Goal: Information Seeking & Learning: Learn about a topic

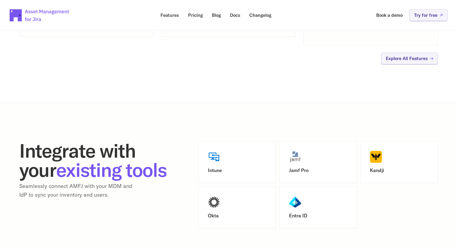
scroll to position [600, 0]
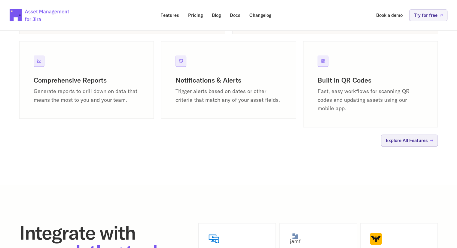
click at [359, 84] on h3 "Built in QR Codes" at bounding box center [370, 80] width 106 height 9
click at [398, 140] on p "Explore All Features" at bounding box center [406, 140] width 42 height 5
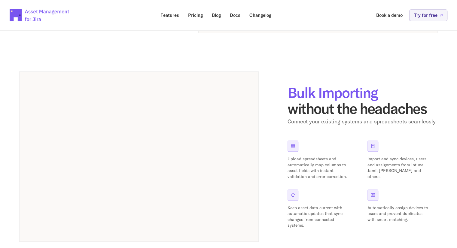
scroll to position [188, 0]
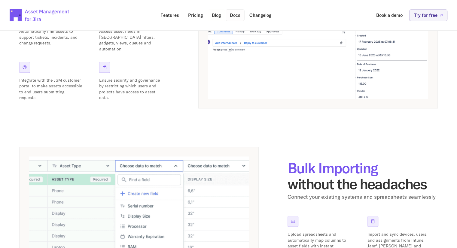
click at [230, 15] on p "Docs" at bounding box center [235, 15] width 11 height 5
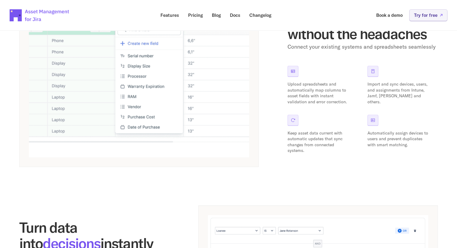
drag, startPoint x: 267, startPoint y: 82, endPoint x: 262, endPoint y: 83, distance: 4.9
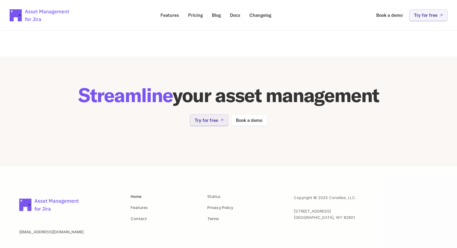
scroll to position [1217, 0]
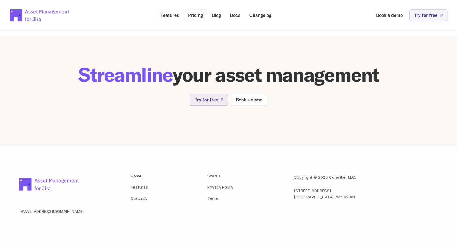
click at [191, 16] on p "Pricing" at bounding box center [195, 15] width 15 height 5
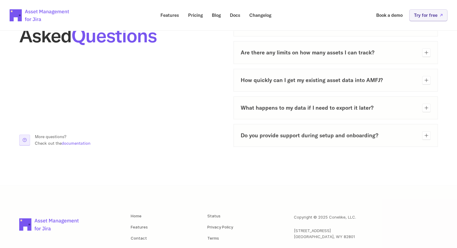
scroll to position [300, 0]
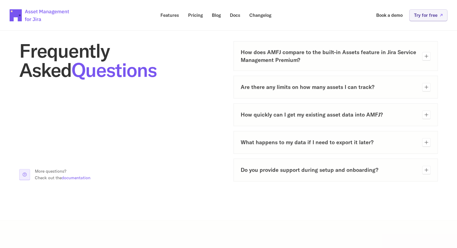
click at [308, 65] on div "How does AMFJ compare to the built-in Assets feature in Jira Service Management…" at bounding box center [335, 55] width 204 height 29
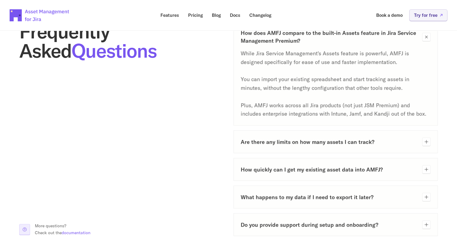
scroll to position [330, 0]
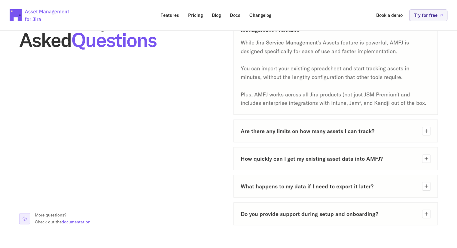
click at [287, 138] on div "Are there any limits on how many assets I can track?" at bounding box center [335, 130] width 204 height 23
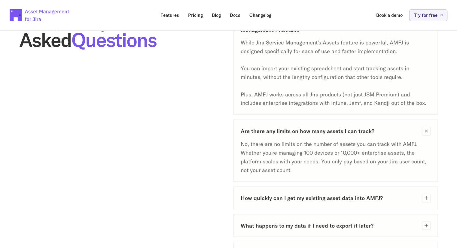
scroll to position [360, 0]
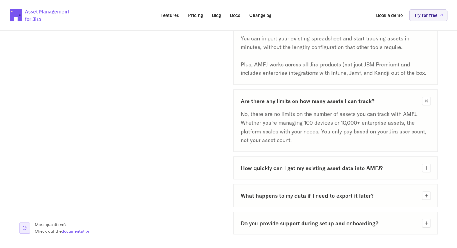
click at [285, 162] on div "How quickly can I get my existing asset data into AMFJ?" at bounding box center [335, 167] width 204 height 23
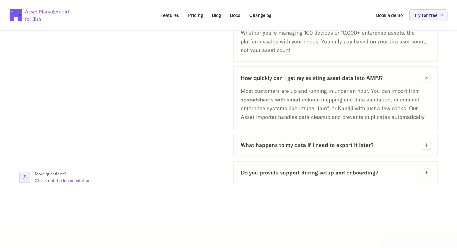
click at [267, 148] on h3 "What happens to my data if I need to export it later?" at bounding box center [328, 145] width 177 height 8
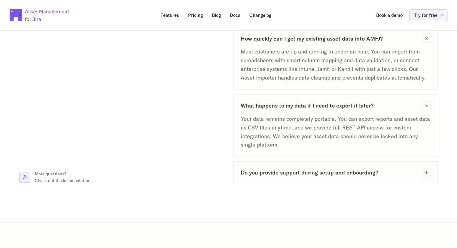
click at [262, 174] on h3 "Do you provide support during setup and onboarding?" at bounding box center [328, 173] width 177 height 8
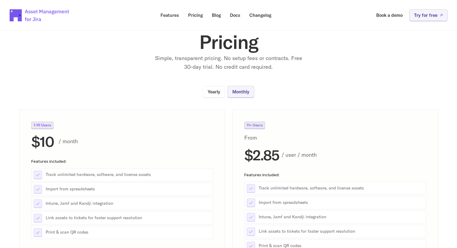
scroll to position [0, 0]
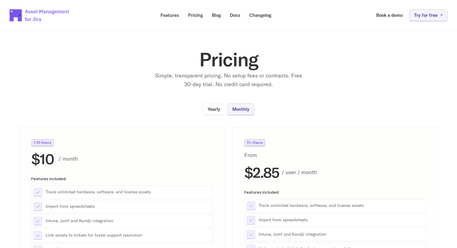
click at [18, 19] on img at bounding box center [40, 15] width 60 height 21
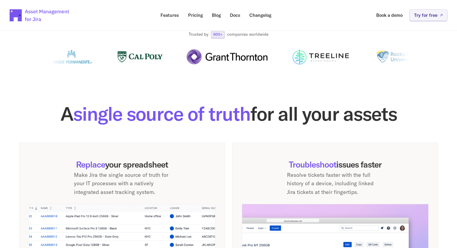
scroll to position [270, 0]
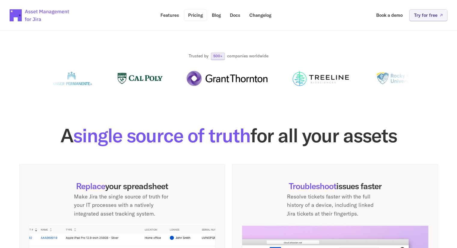
click at [199, 16] on p "Pricing" at bounding box center [195, 15] width 15 height 5
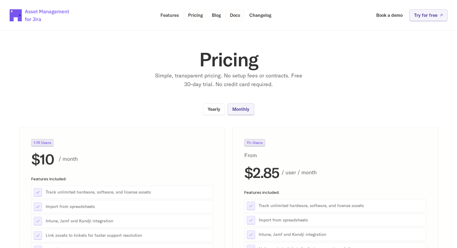
click at [241, 14] on link "Docs" at bounding box center [234, 15] width 19 height 12
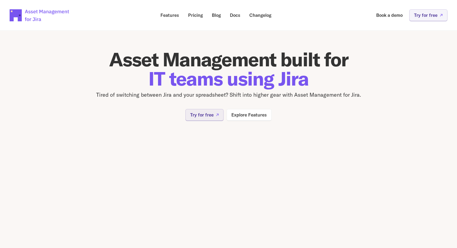
scroll to position [270, 0]
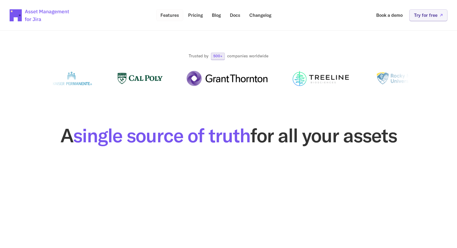
click at [172, 13] on p "Features" at bounding box center [169, 15] width 19 height 5
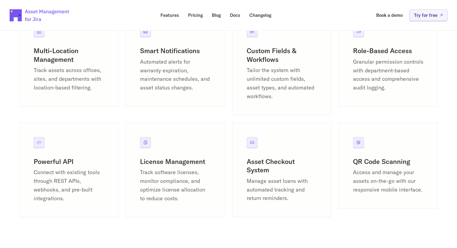
scroll to position [781, 0]
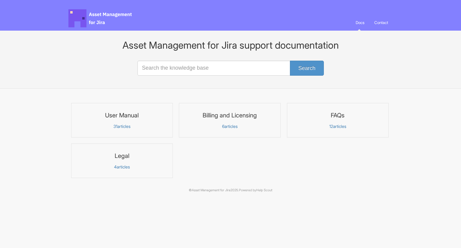
click at [136, 118] on h3 "User Manual" at bounding box center [122, 115] width 94 height 8
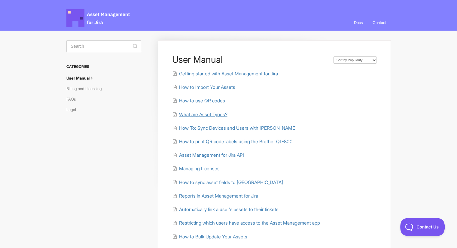
click at [217, 113] on span "What are Asset Types?" at bounding box center [203, 115] width 48 height 6
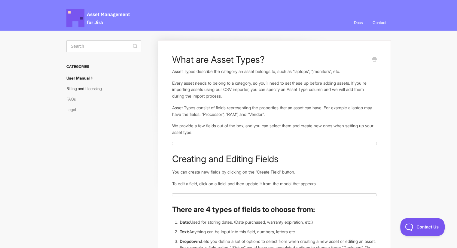
click at [80, 88] on link "Billing and Licensing" at bounding box center [86, 89] width 40 height 10
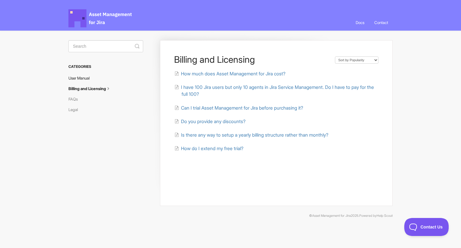
click at [77, 81] on link "User Manual" at bounding box center [81, 78] width 26 height 10
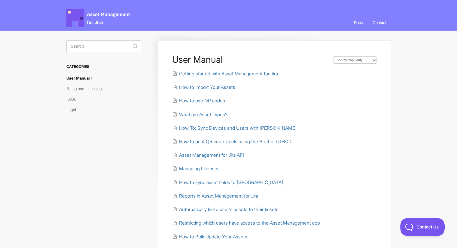
click at [208, 99] on span "How to use QR codes" at bounding box center [202, 101] width 46 height 6
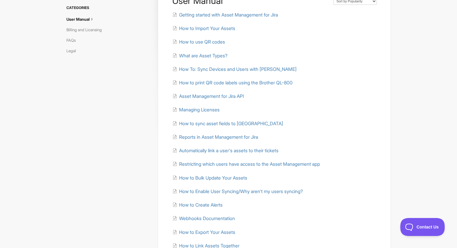
scroll to position [60, 0]
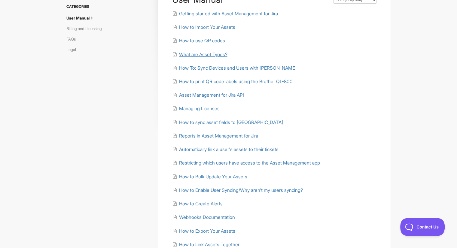
click at [219, 55] on span "What are Asset Types?" at bounding box center [203, 55] width 48 height 6
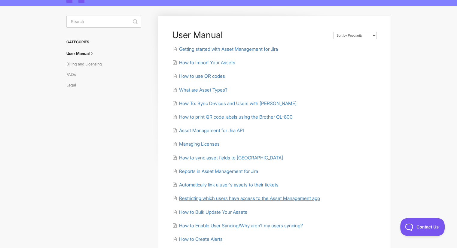
scroll to position [0, 0]
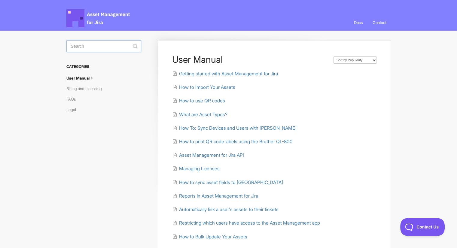
click at [98, 48] on input "Search" at bounding box center [103, 46] width 75 height 12
type input "consumables"
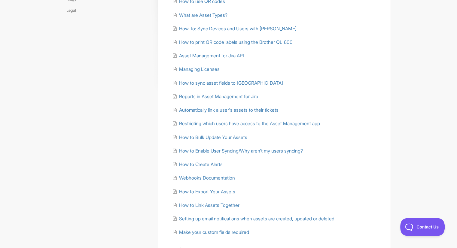
scroll to position [147, 0]
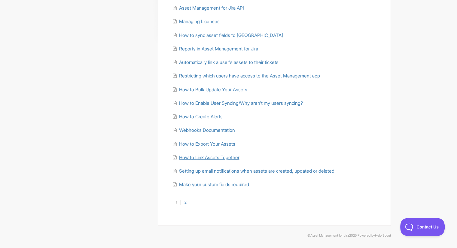
click at [199, 157] on span "How to Link Assets Together" at bounding box center [209, 158] width 60 height 6
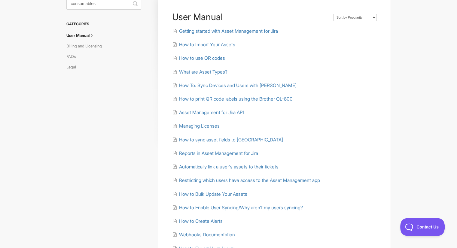
scroll to position [0, 0]
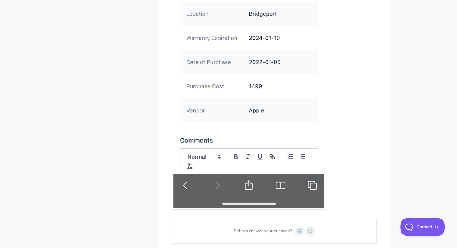
scroll to position [1351, 0]
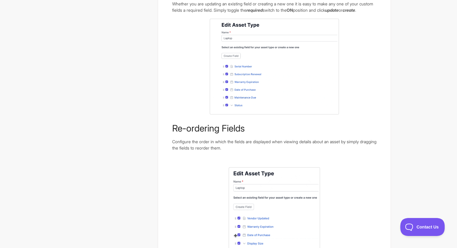
scroll to position [300, 0]
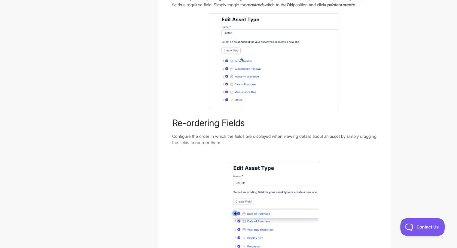
click at [251, 88] on img at bounding box center [274, 61] width 129 height 96
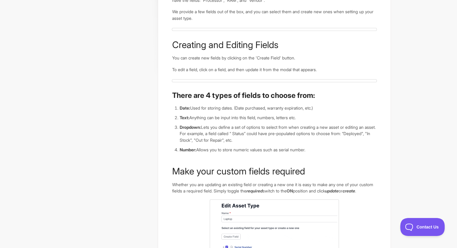
scroll to position [14, 0]
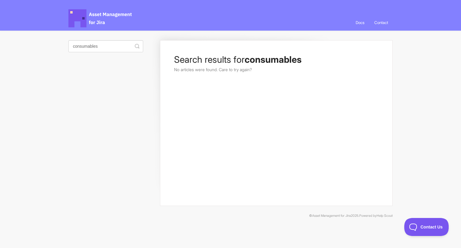
drag, startPoint x: 106, startPoint y: 55, endPoint x: 109, endPoint y: 57, distance: 4.3
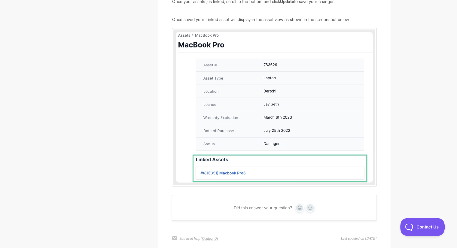
scroll to position [366, 0]
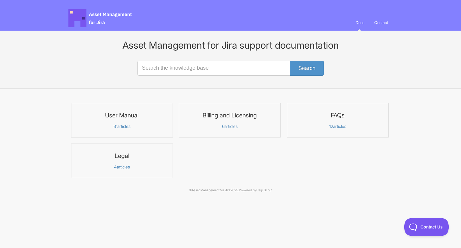
drag, startPoint x: 154, startPoint y: 95, endPoint x: 141, endPoint y: 95, distance: 13.2
drag, startPoint x: 249, startPoint y: 57, endPoint x: 244, endPoint y: 57, distance: 5.4
click at [96, 20] on span "Asset Management for Jira Docs" at bounding box center [100, 18] width 64 height 18
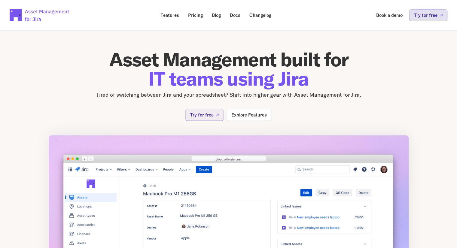
click at [422, 14] on p "Try for free" at bounding box center [425, 15] width 23 height 5
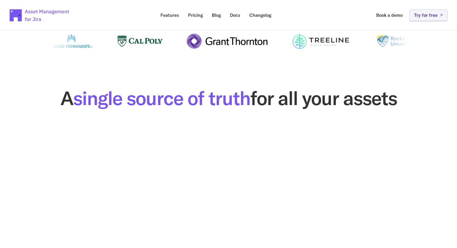
scroll to position [360, 0]
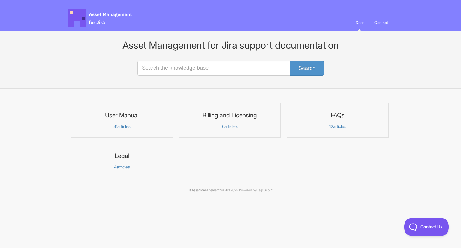
drag, startPoint x: 260, startPoint y: 61, endPoint x: 263, endPoint y: 62, distance: 3.4
click at [93, 20] on span "Asset Management for Jira Docs" at bounding box center [100, 18] width 64 height 18
